Goal: Entertainment & Leisure: Browse casually

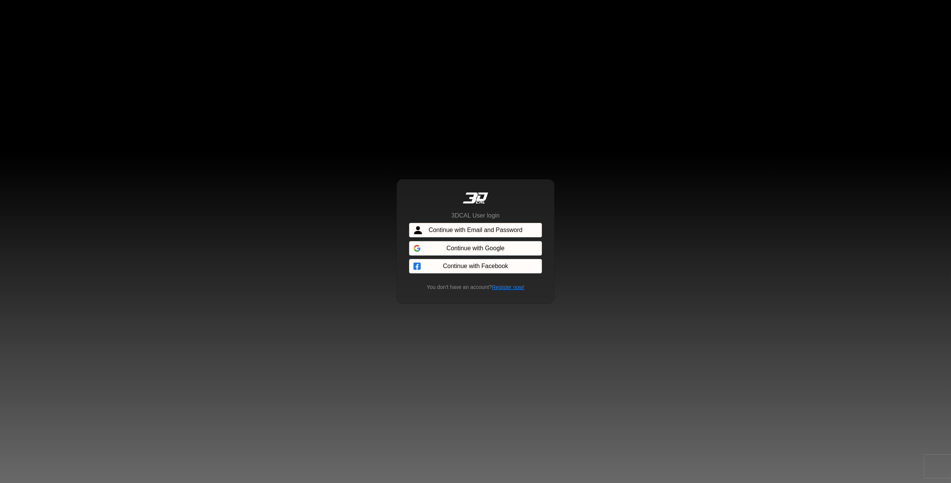
click at [487, 227] on span "Continue with Email and Password" at bounding box center [475, 229] width 94 height 9
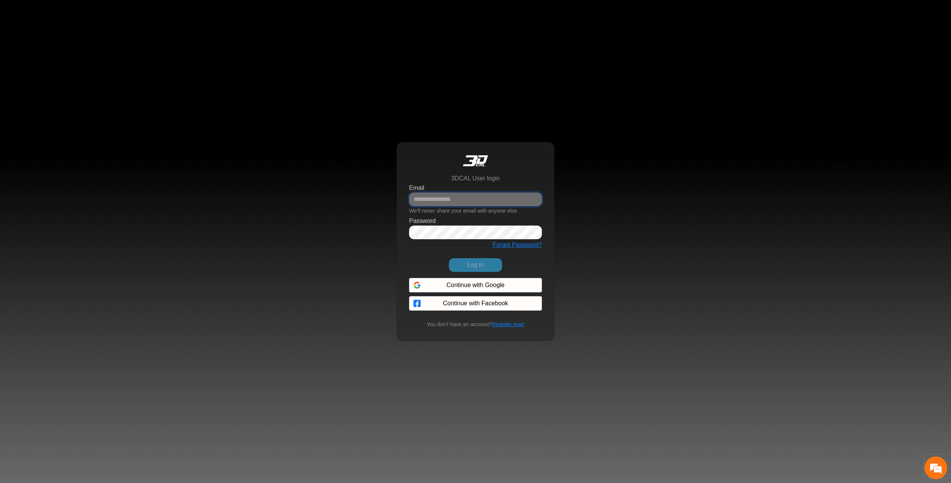
click at [483, 201] on input "Email" at bounding box center [475, 199] width 133 height 14
paste input "**********"
type input "**********"
click at [610, 182] on div "**********" at bounding box center [475, 241] width 951 height 483
click at [479, 264] on button "Log In" at bounding box center [475, 265] width 53 height 14
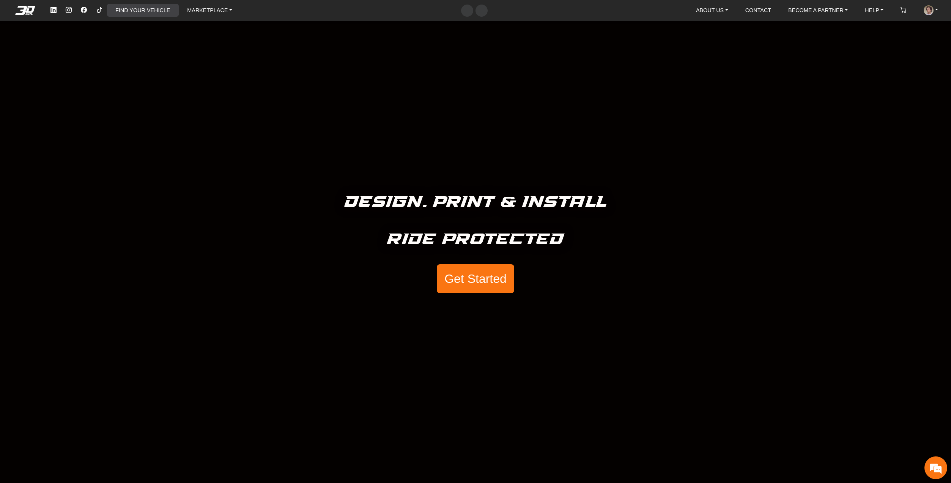
click at [157, 13] on link "FIND YOUR VEHICLE" at bounding box center [142, 10] width 61 height 13
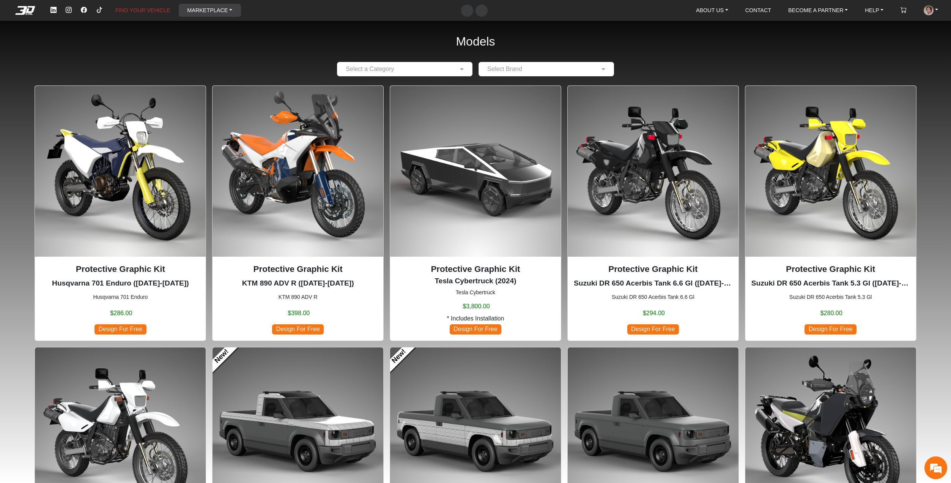
click at [208, 8] on link "MARKETPLACE" at bounding box center [209, 10] width 51 height 13
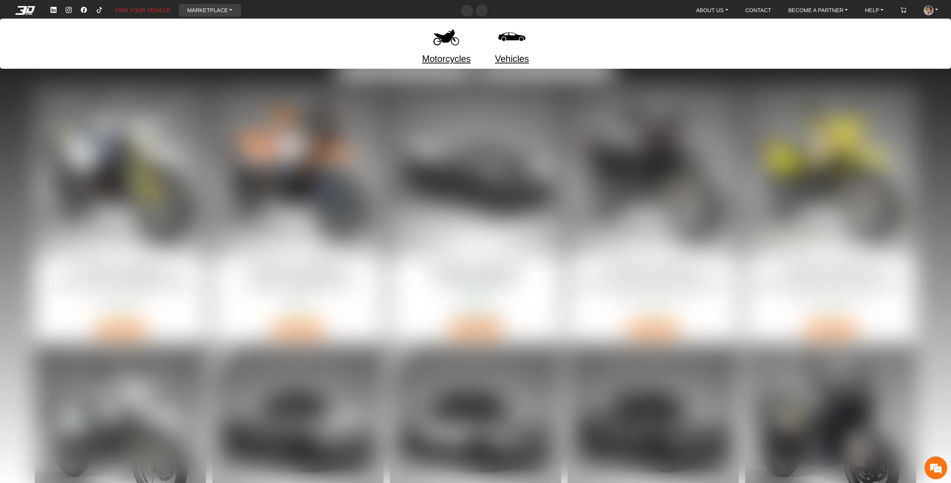
click at [464, 61] on link "Motorcycles" at bounding box center [446, 59] width 49 height 14
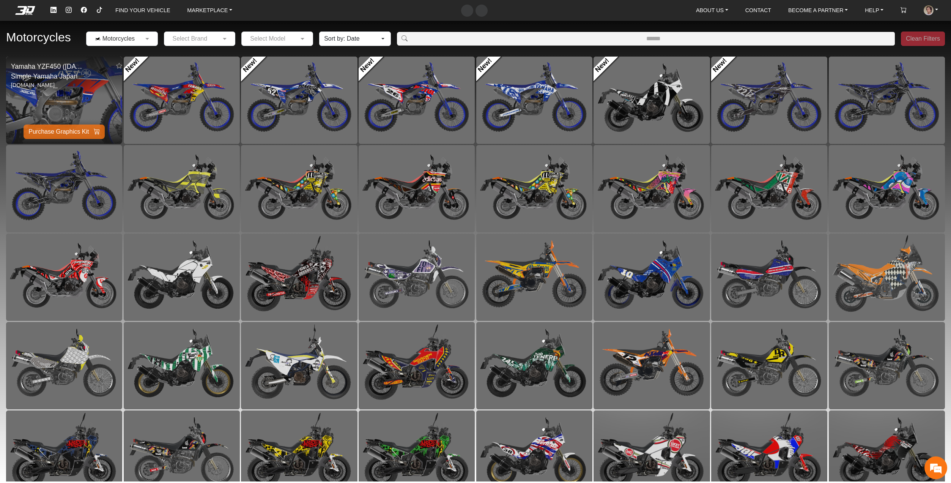
click at [61, 89] on img at bounding box center [64, 100] width 233 height 174
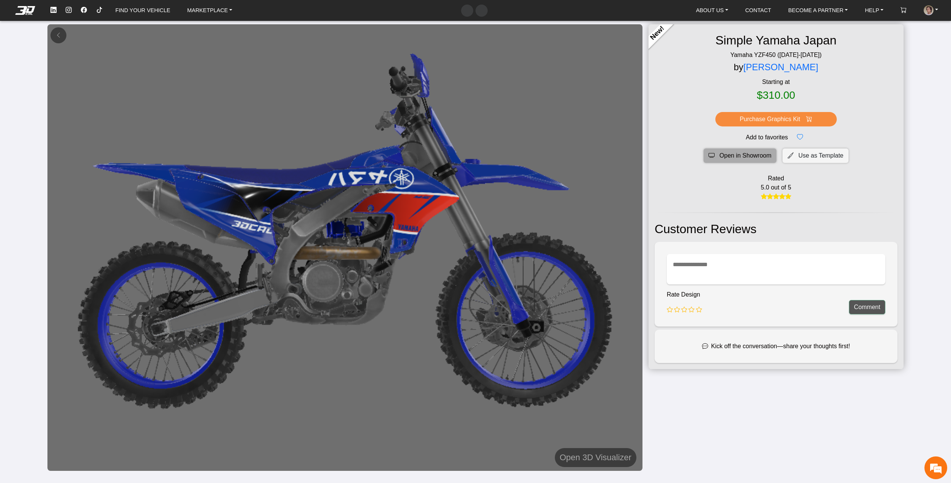
click at [743, 159] on span "Open in Showroom" at bounding box center [745, 155] width 52 height 9
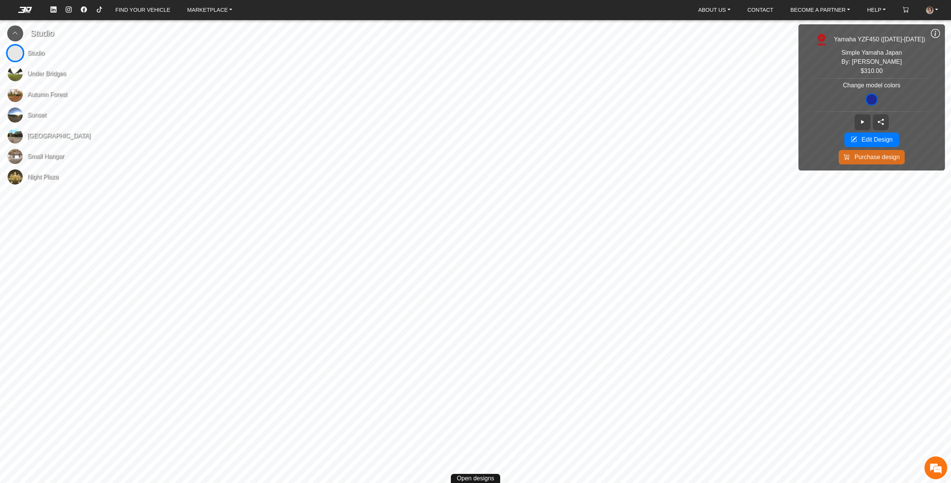
click at [17, 132] on img at bounding box center [15, 135] width 15 height 15
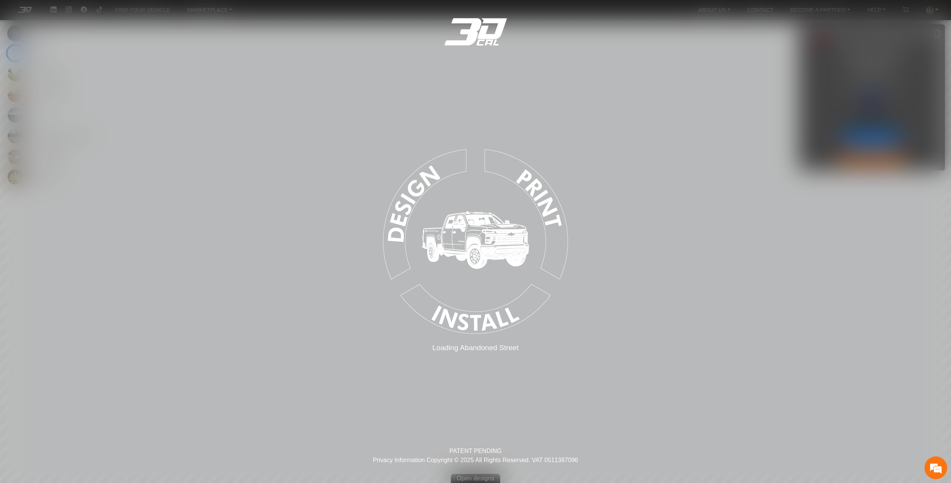
click at [17, 132] on div "Loading... Loading Abandoned Street PATENT PENDING Privacy Information Copyrigh…" at bounding box center [475, 241] width 951 height 483
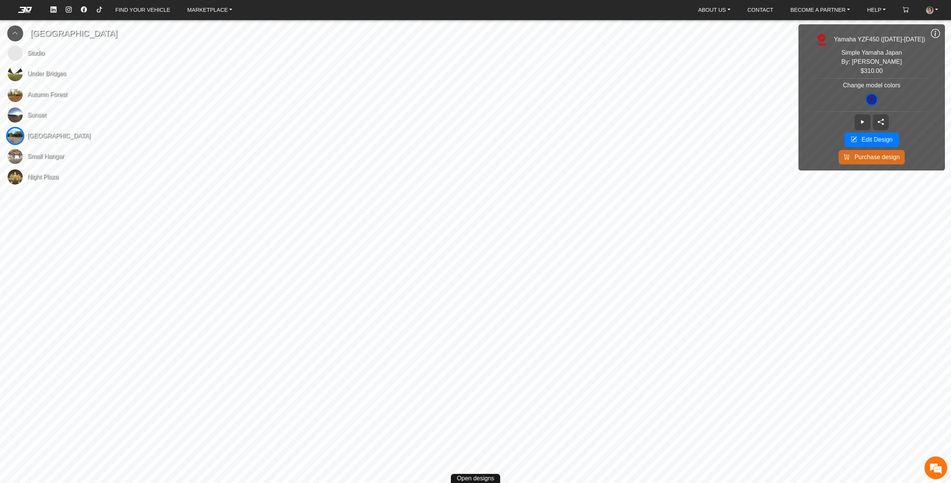
click at [937, 32] on icon at bounding box center [934, 33] width 9 height 10
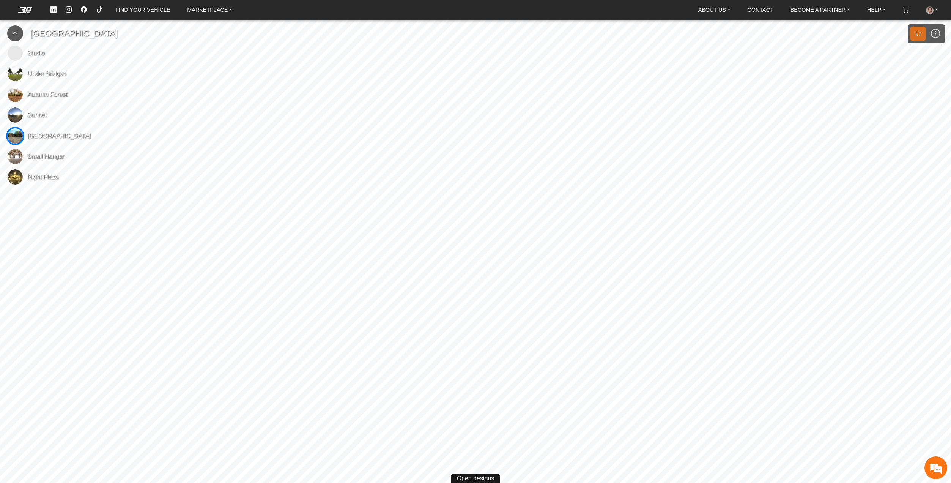
click at [16, 35] on icon at bounding box center [15, 33] width 6 height 6
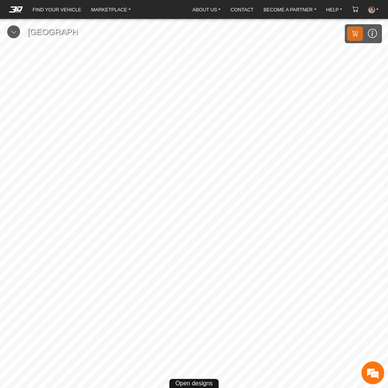
click at [19, 36] on button at bounding box center [13, 31] width 13 height 13
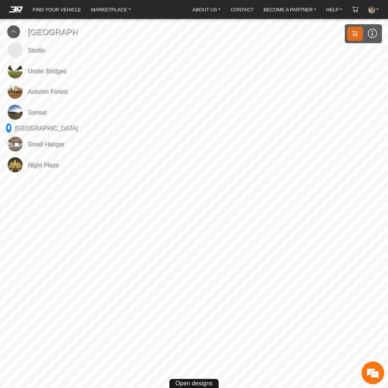
click at [14, 58] on img at bounding box center [15, 49] width 15 height 15
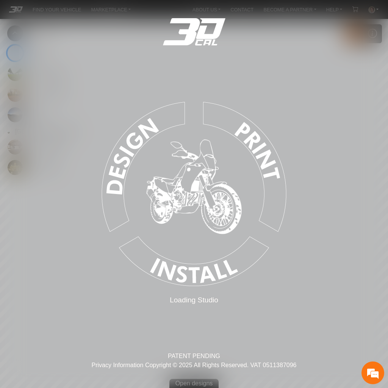
click at [14, 64] on div "Loading... Loading Studio PATENT PENDING Privacy Information Copyright © 2025 A…" at bounding box center [194, 194] width 388 height 388
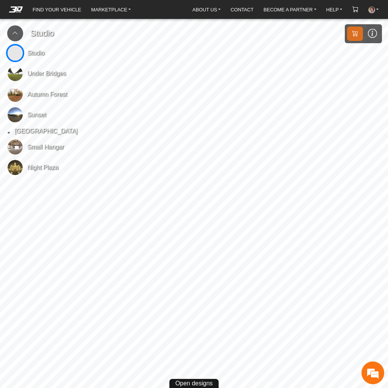
click at [14, 33] on icon at bounding box center [15, 33] width 6 height 6
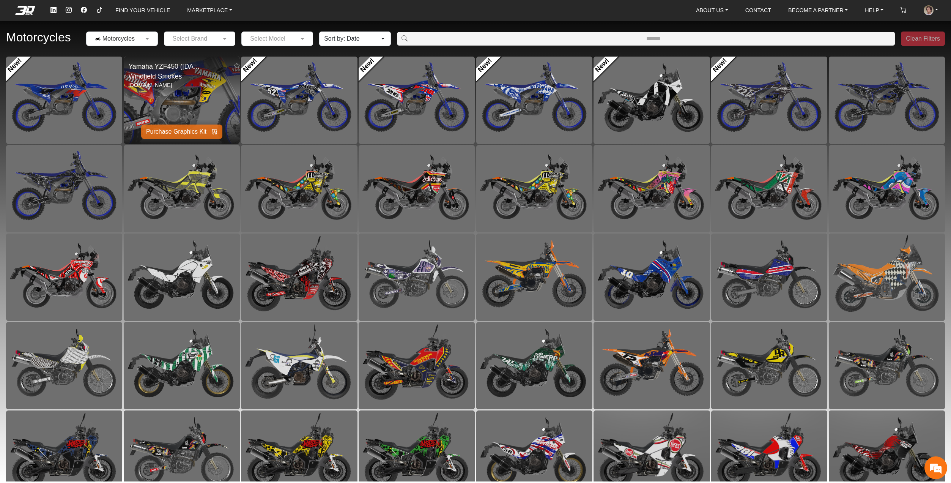
click at [226, 97] on img at bounding box center [181, 100] width 233 height 174
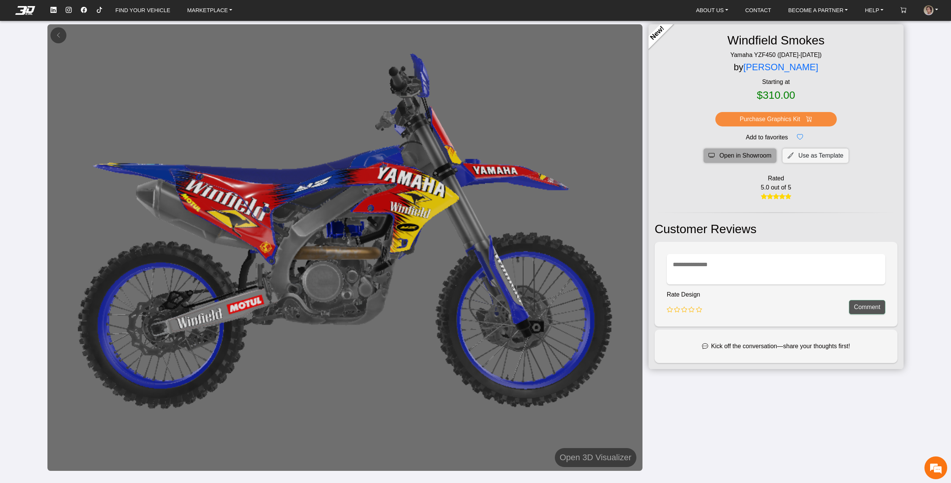
click at [729, 158] on span "Open in Showroom" at bounding box center [745, 155] width 52 height 9
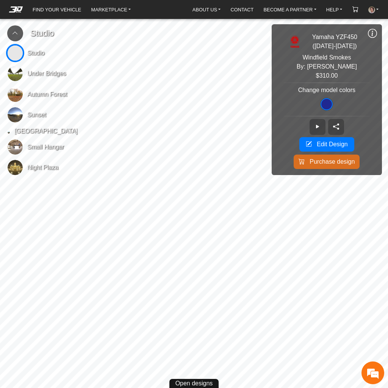
click at [17, 33] on icon at bounding box center [15, 33] width 6 height 6
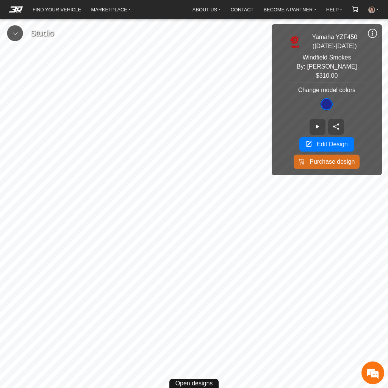
click at [373, 36] on icon at bounding box center [372, 33] width 9 height 10
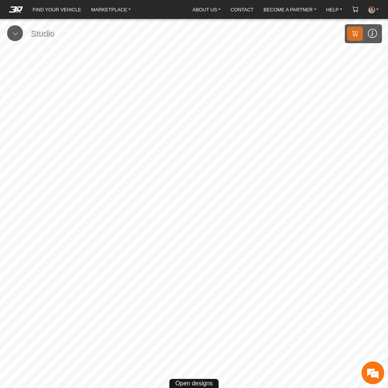
click at [13, 35] on icon at bounding box center [15, 33] width 6 height 6
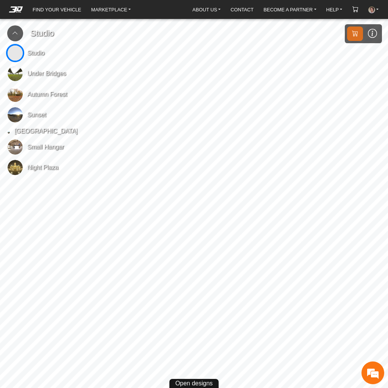
click at [16, 95] on img at bounding box center [15, 94] width 15 height 15
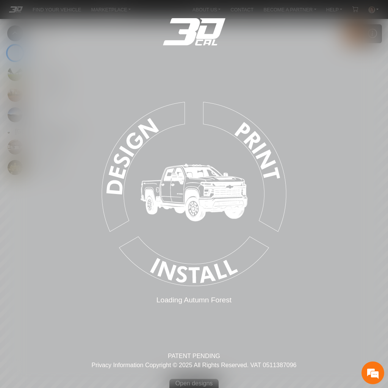
click at [16, 95] on div "Loading... Loading Autumn Forest PATENT PENDING Privacy Information Copyright ©…" at bounding box center [194, 194] width 388 height 388
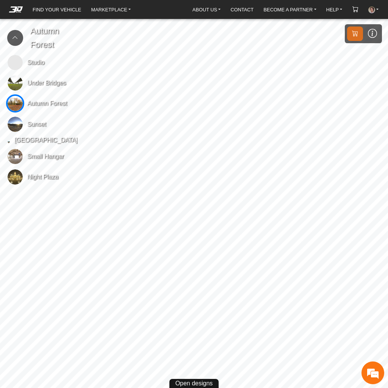
click at [20, 41] on button at bounding box center [15, 38] width 16 height 16
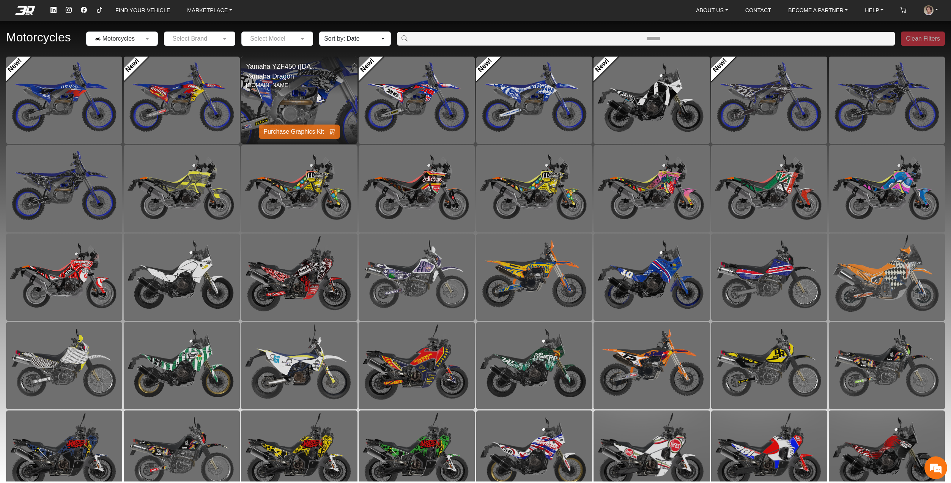
click at [328, 100] on img at bounding box center [299, 100] width 233 height 174
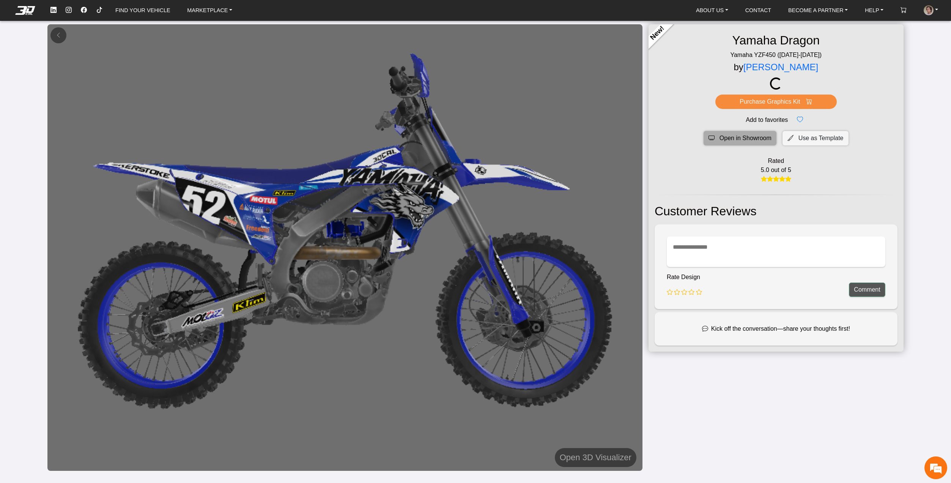
click at [732, 136] on span "Open in Showroom" at bounding box center [745, 138] width 52 height 9
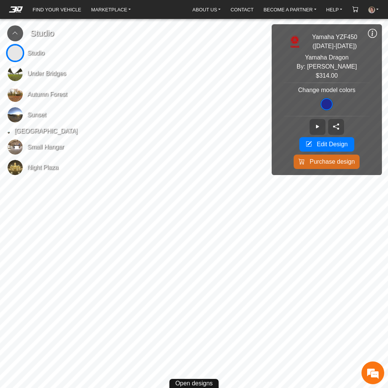
click at [372, 35] on icon at bounding box center [372, 33] width 9 height 10
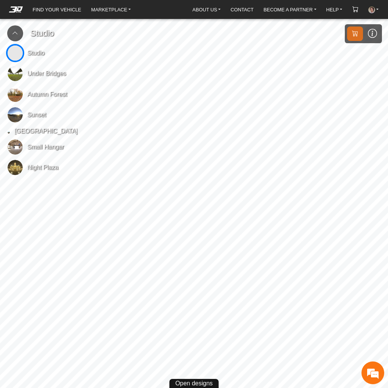
click at [372, 39] on button at bounding box center [372, 33] width 19 height 19
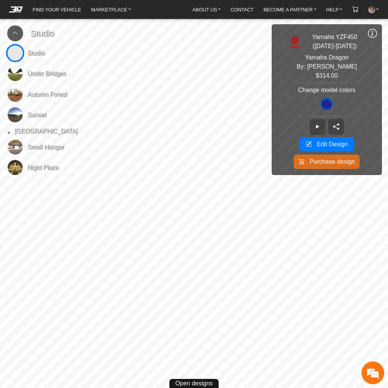
click at [376, 33] on icon at bounding box center [372, 33] width 9 height 10
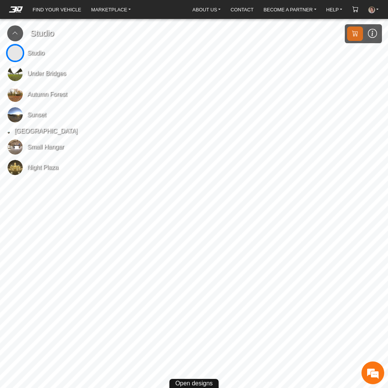
click at [17, 33] on icon at bounding box center [15, 33] width 6 height 6
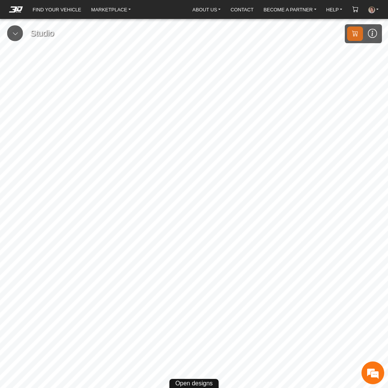
click at [16, 39] on button at bounding box center [15, 33] width 16 height 16
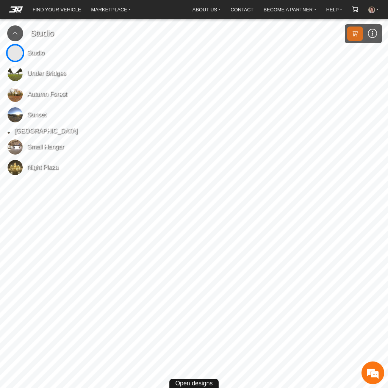
click at [41, 74] on span "Under Bridges" at bounding box center [46, 73] width 39 height 9
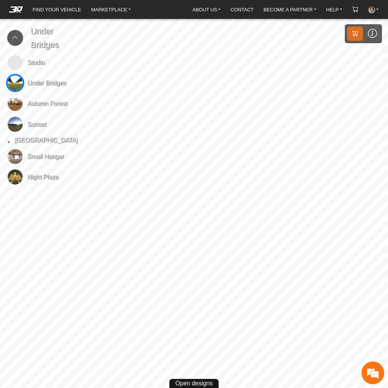
click at [16, 38] on icon at bounding box center [15, 38] width 6 height 6
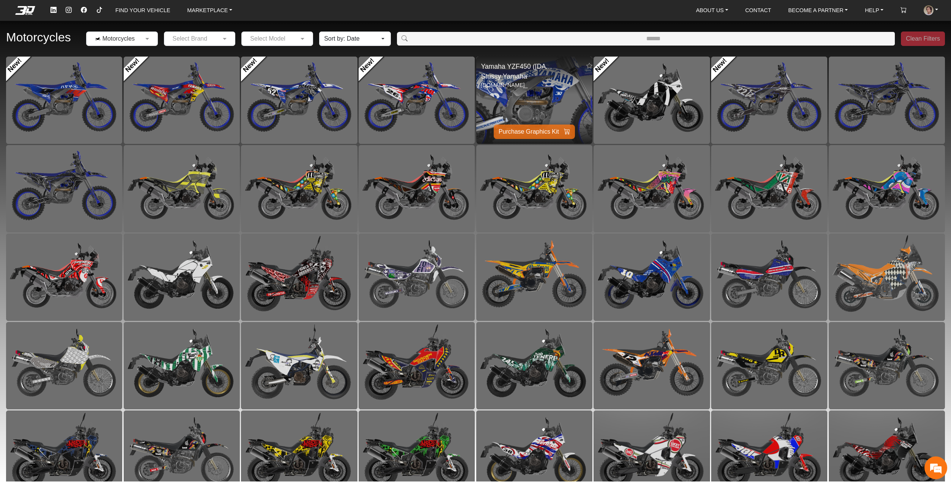
click at [527, 87] on img at bounding box center [534, 100] width 233 height 174
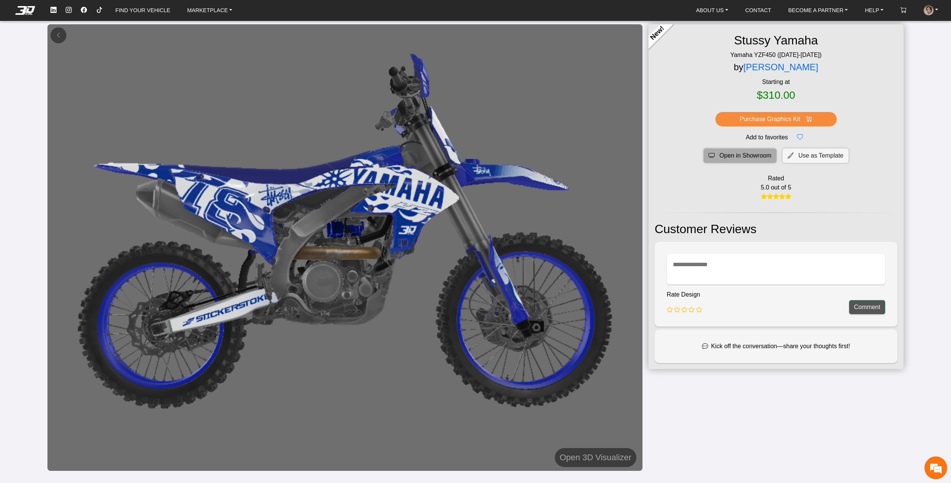
drag, startPoint x: 717, startPoint y: 136, endPoint x: 717, endPoint y: 152, distance: 16.3
click at [717, 152] on div "New! Stussy Yamaha Yamaha YZF450 (2023-2025) by Samuel De Castro Starting at $3…" at bounding box center [775, 196] width 255 height 344
click at [719, 152] on span "Open in Showroom" at bounding box center [745, 155] width 52 height 9
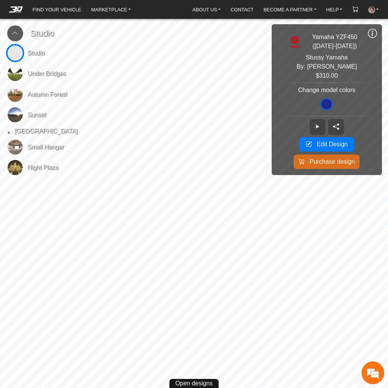
click at [374, 35] on icon at bounding box center [372, 33] width 9 height 10
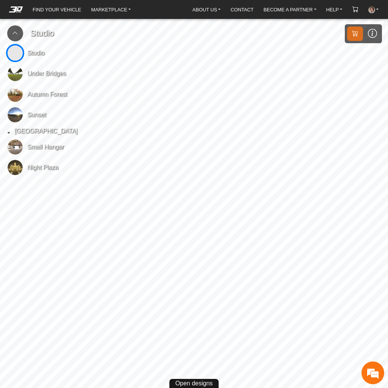
click at [20, 28] on button at bounding box center [15, 33] width 16 height 16
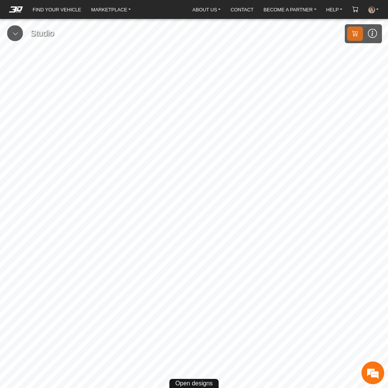
click at [17, 36] on icon at bounding box center [15, 33] width 6 height 6
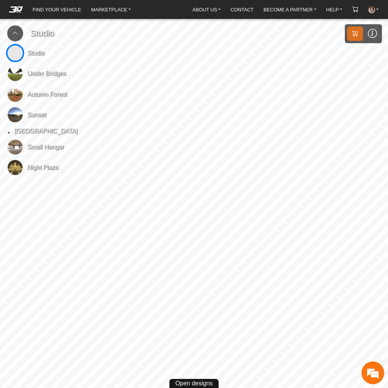
click at [13, 78] on img at bounding box center [15, 73] width 15 height 15
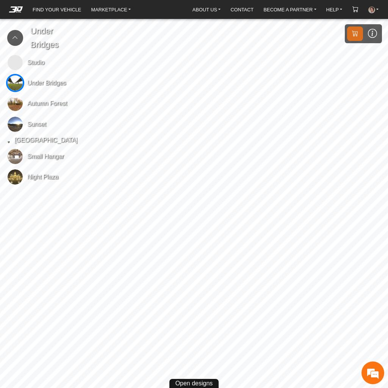
click at [18, 41] on icon at bounding box center [15, 38] width 6 height 6
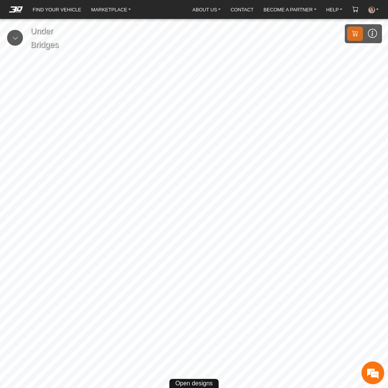
click at [16, 36] on icon at bounding box center [15, 38] width 6 height 6
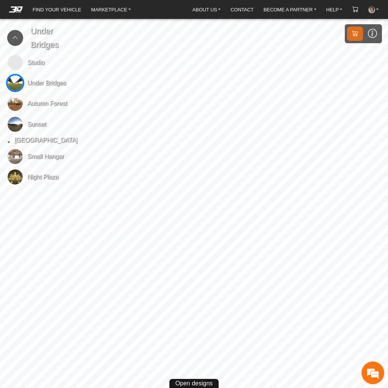
click at [10, 143] on img at bounding box center [9, 142] width 2 height 2
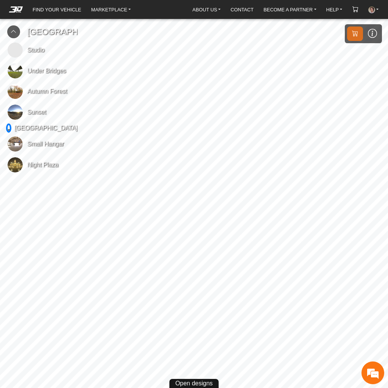
click at [16, 35] on icon at bounding box center [14, 31] width 6 height 6
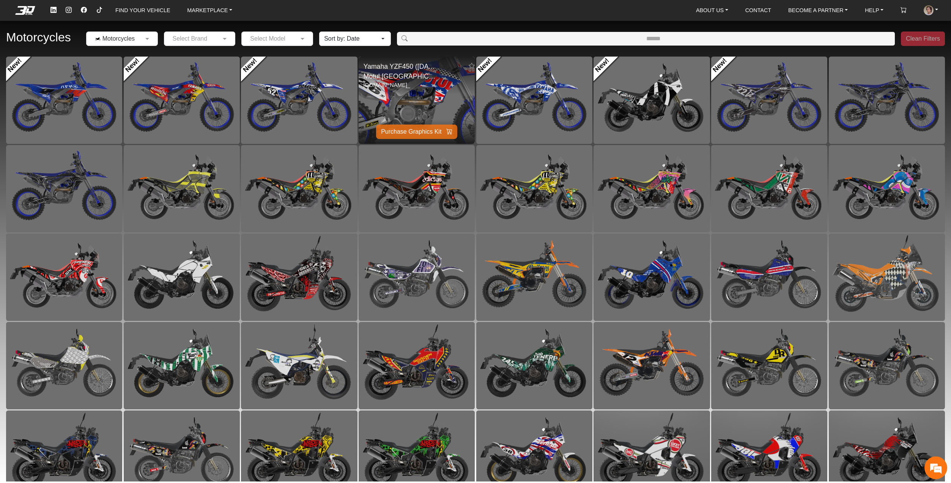
click at [403, 102] on img at bounding box center [416, 100] width 233 height 174
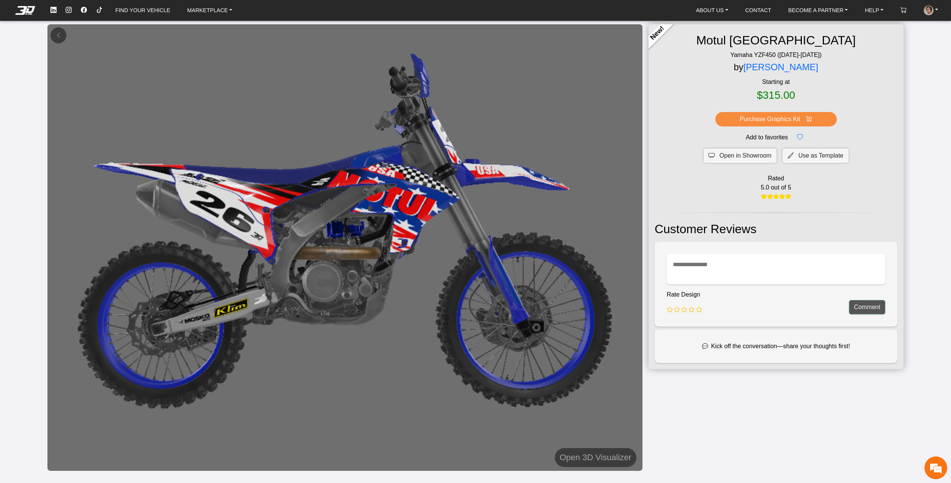
drag, startPoint x: 747, startPoint y: 140, endPoint x: 745, endPoint y: 147, distance: 7.2
click at [745, 147] on div "New! Motul USA Yamaha YZF450 ([DATE]-[DATE]) by [PERSON_NAME] Starting at $315.…" at bounding box center [775, 196] width 255 height 344
click at [744, 152] on span "Open in Showroom" at bounding box center [745, 155] width 52 height 9
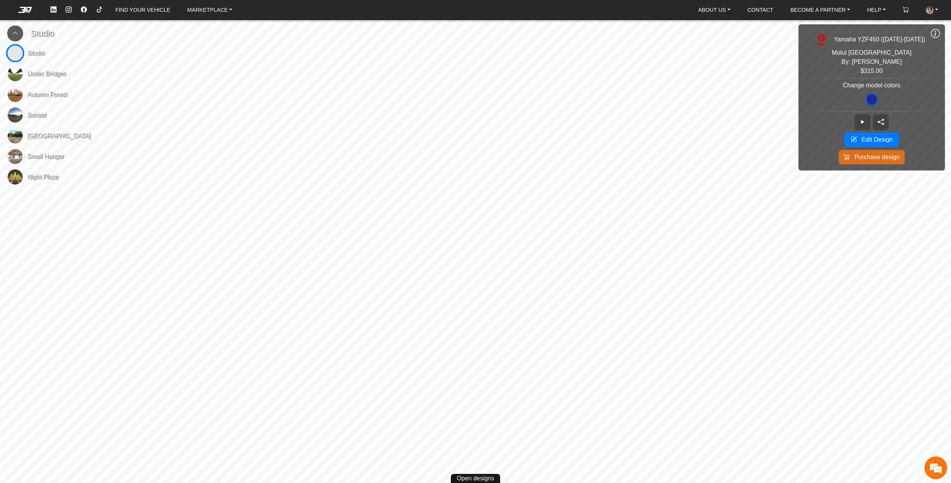
click at [17, 47] on img at bounding box center [15, 53] width 15 height 15
drag, startPoint x: 225, startPoint y: 1, endPoint x: 372, endPoint y: 5, distance: 147.2
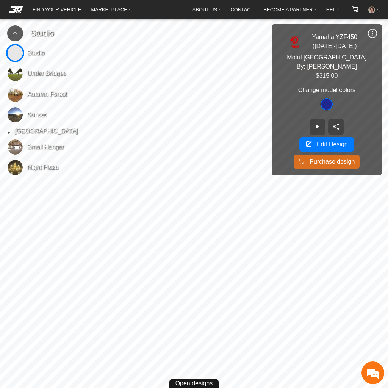
click at [371, 33] on icon at bounding box center [372, 33] width 9 height 10
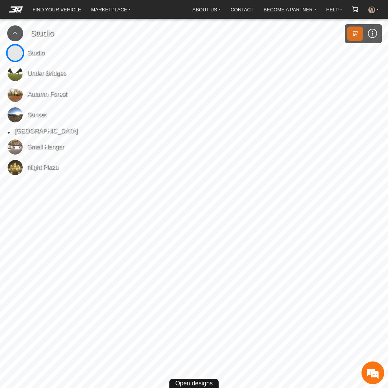
click at [20, 37] on button at bounding box center [15, 33] width 16 height 16
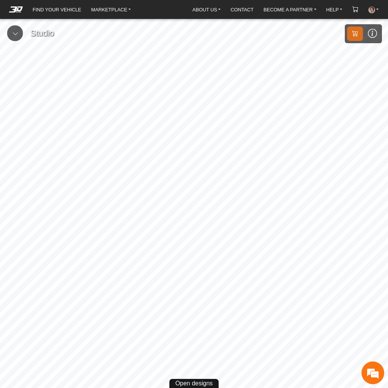
click at [12, 34] on icon at bounding box center [15, 33] width 6 height 6
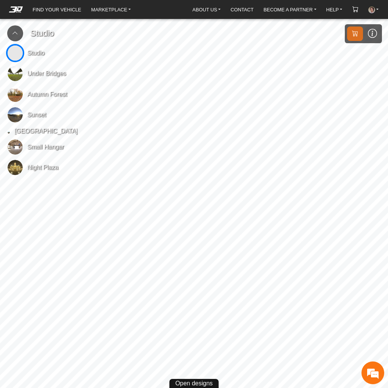
click at [20, 39] on button at bounding box center [15, 33] width 16 height 16
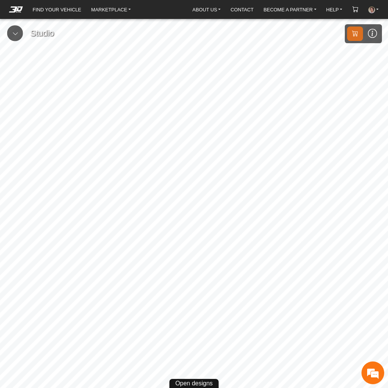
click at [15, 35] on icon at bounding box center [15, 33] width 6 height 6
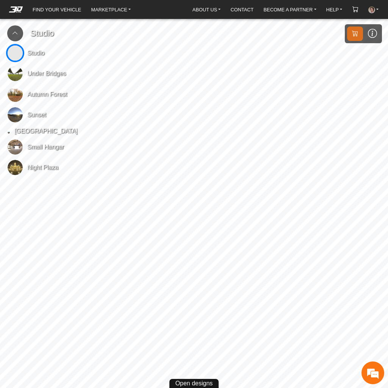
click at [42, 136] on span "[GEOGRAPHIC_DATA]" at bounding box center [45, 131] width 63 height 9
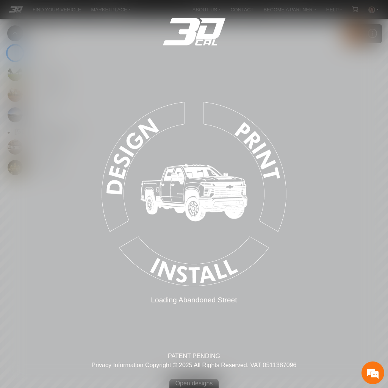
click at [69, 132] on div "Loading... Loading Abandoned Street PATENT PENDING Privacy Information Copyrigh…" at bounding box center [194, 194] width 388 height 388
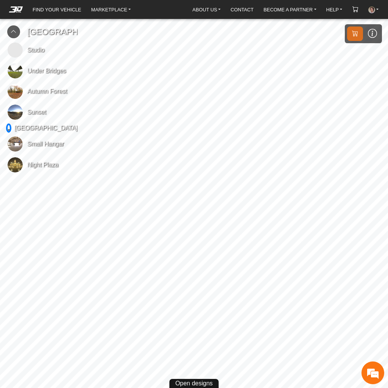
click at [14, 35] on icon at bounding box center [14, 31] width 6 height 6
